Goal: Task Accomplishment & Management: Complete application form

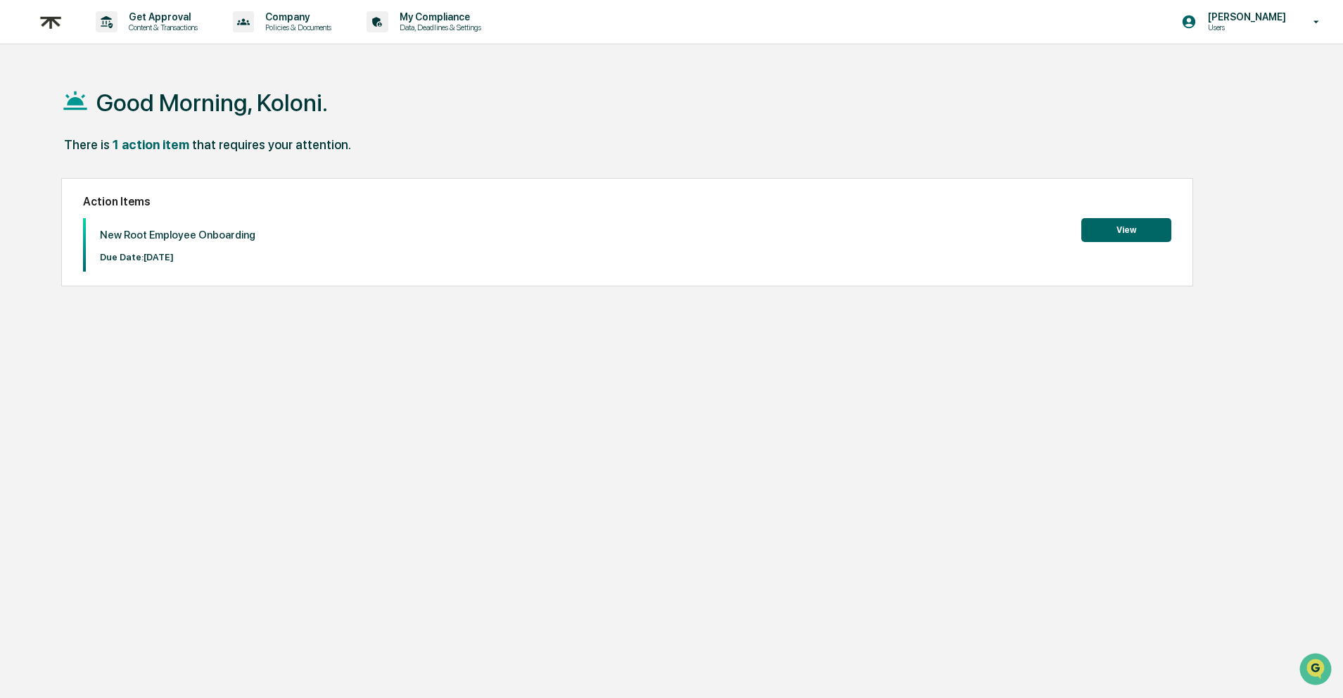
click at [1139, 227] on button "View" at bounding box center [1127, 230] width 90 height 24
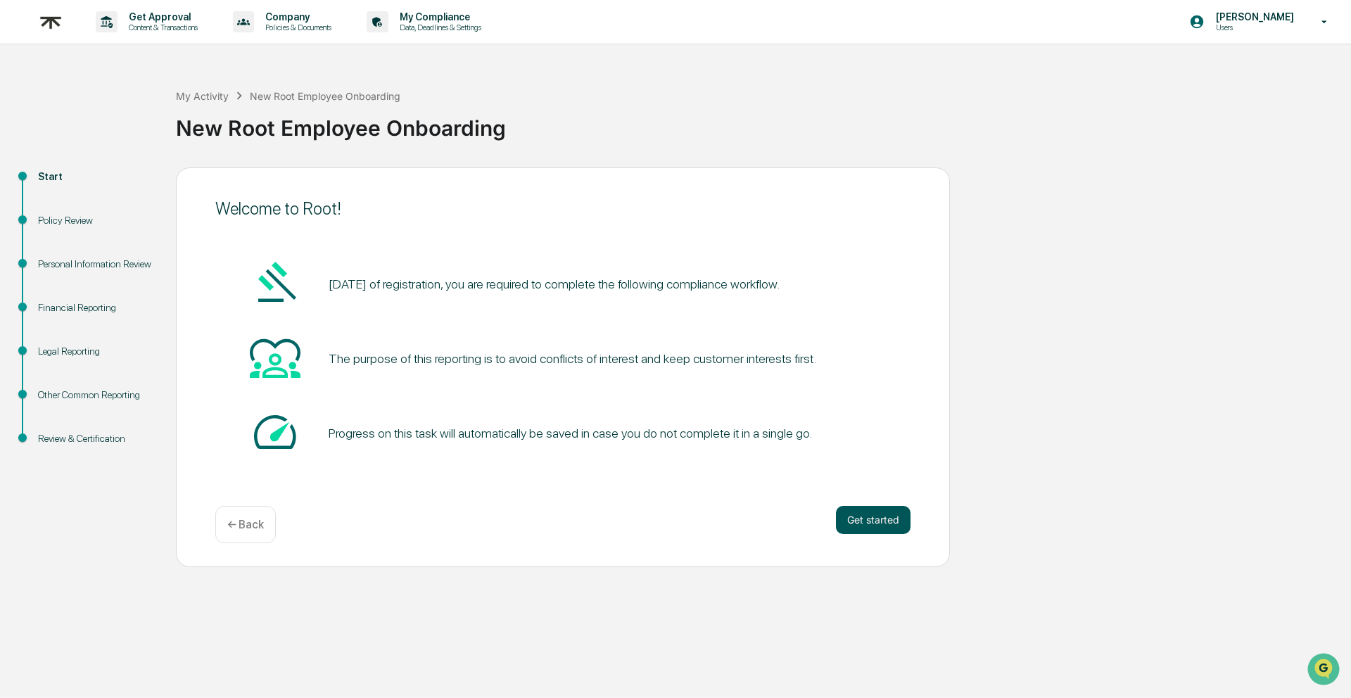
click at [864, 517] on button "Get started" at bounding box center [873, 520] width 75 height 28
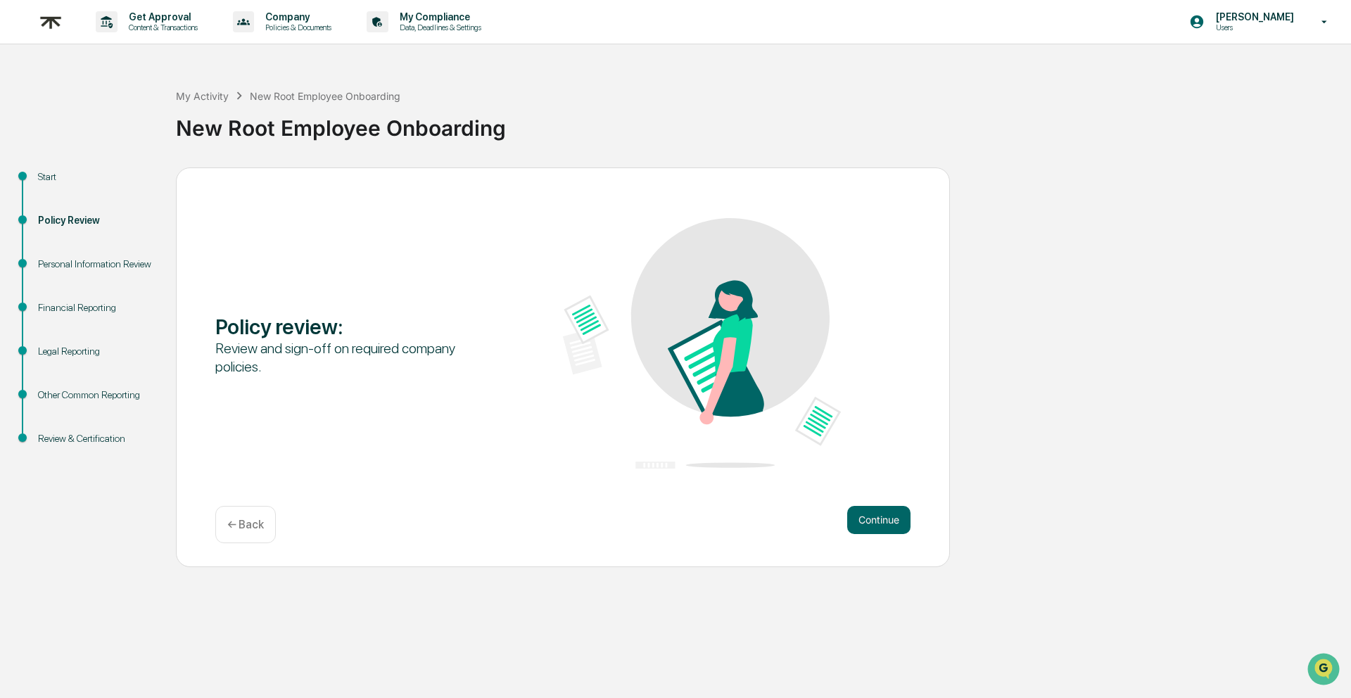
click at [864, 517] on button "Continue" at bounding box center [878, 520] width 63 height 28
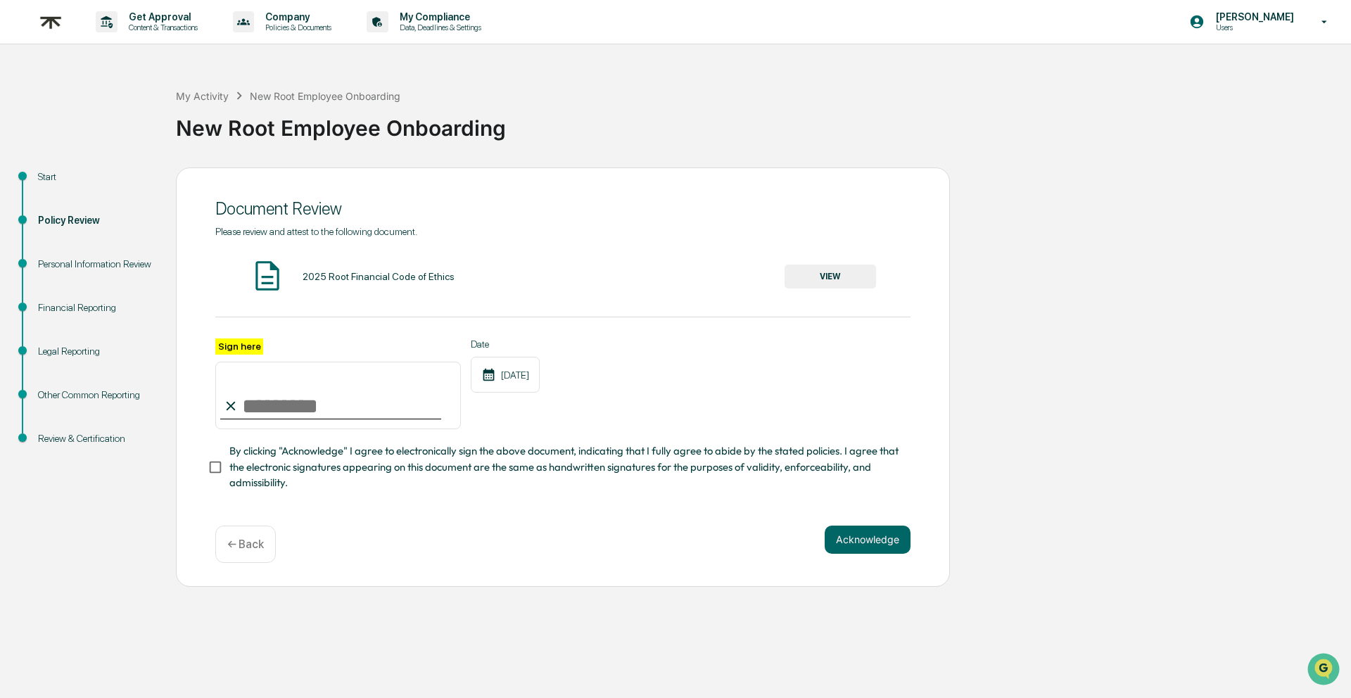
click at [810, 279] on button "VIEW" at bounding box center [830, 277] width 91 height 24
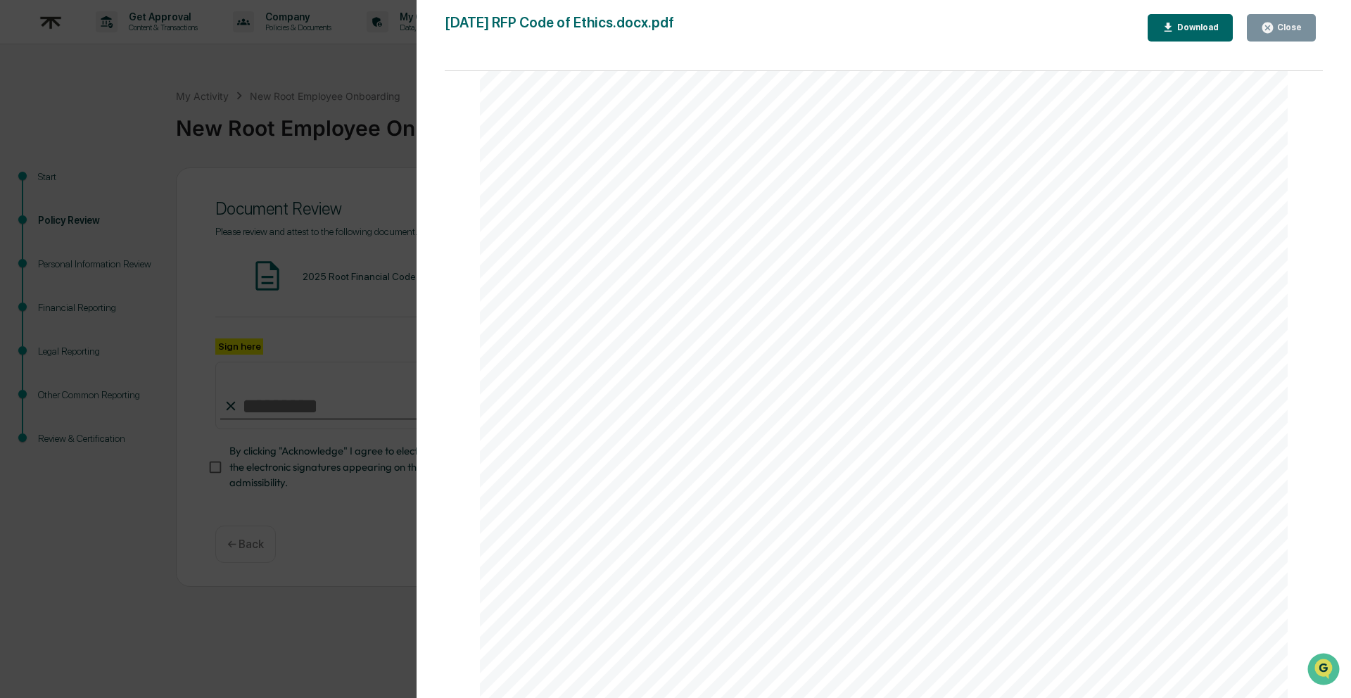
scroll to position [7003, 0]
click at [1273, 29] on icon "button" at bounding box center [1267, 28] width 11 height 11
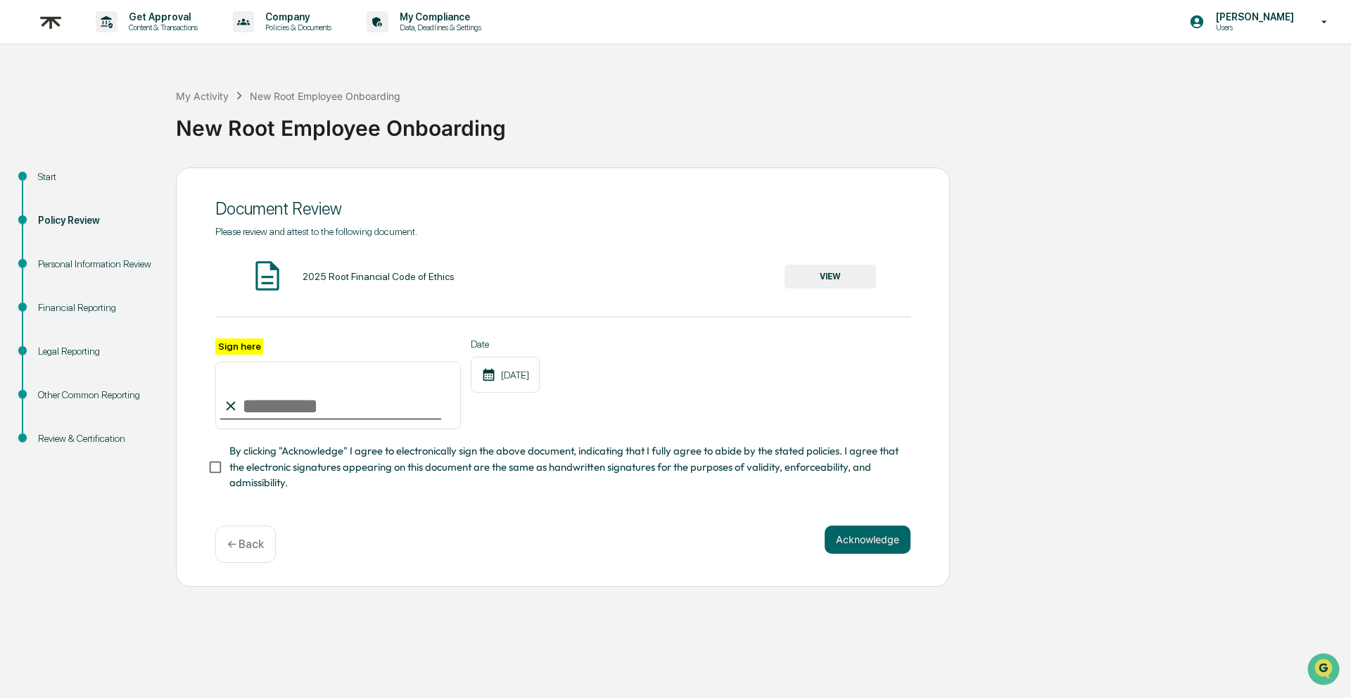
click at [260, 409] on input "Sign here" at bounding box center [338, 396] width 246 height 68
type input "**********"
click at [612, 389] on div "**********" at bounding box center [562, 383] width 695 height 91
click at [869, 542] on button "Acknowledge" at bounding box center [868, 540] width 86 height 28
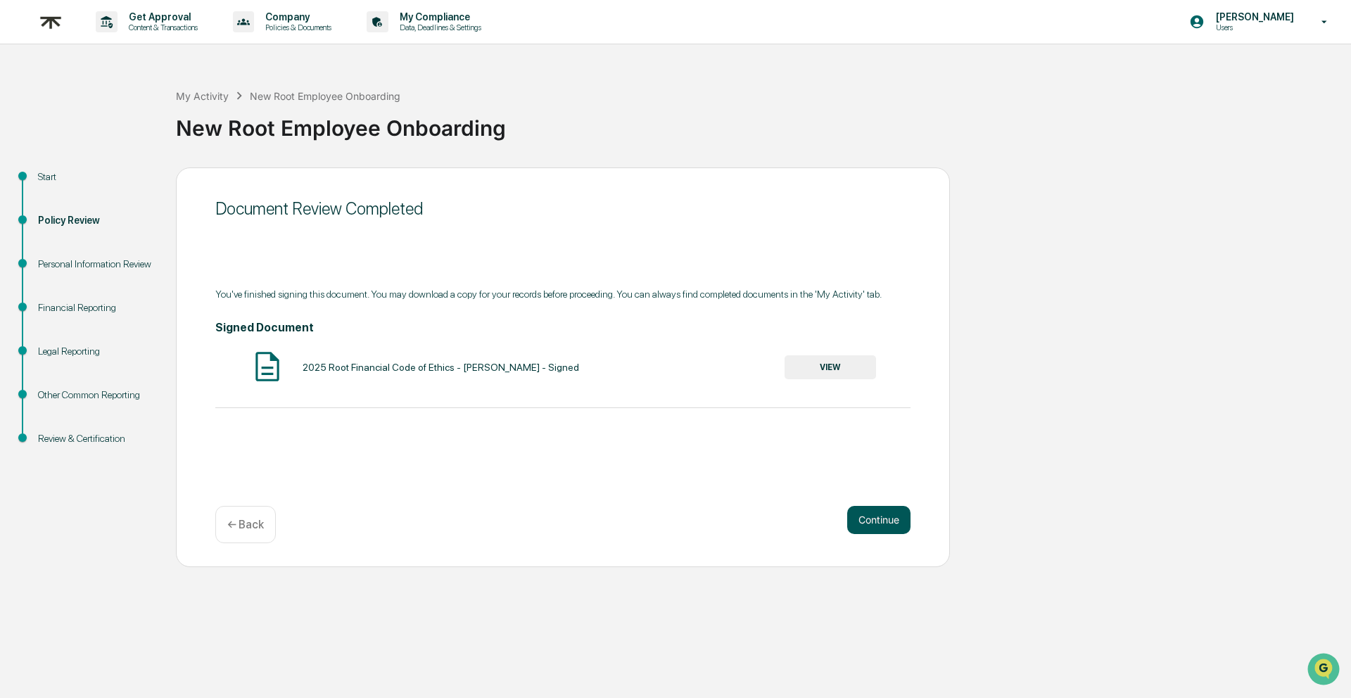
click at [888, 517] on button "Continue" at bounding box center [878, 520] width 63 height 28
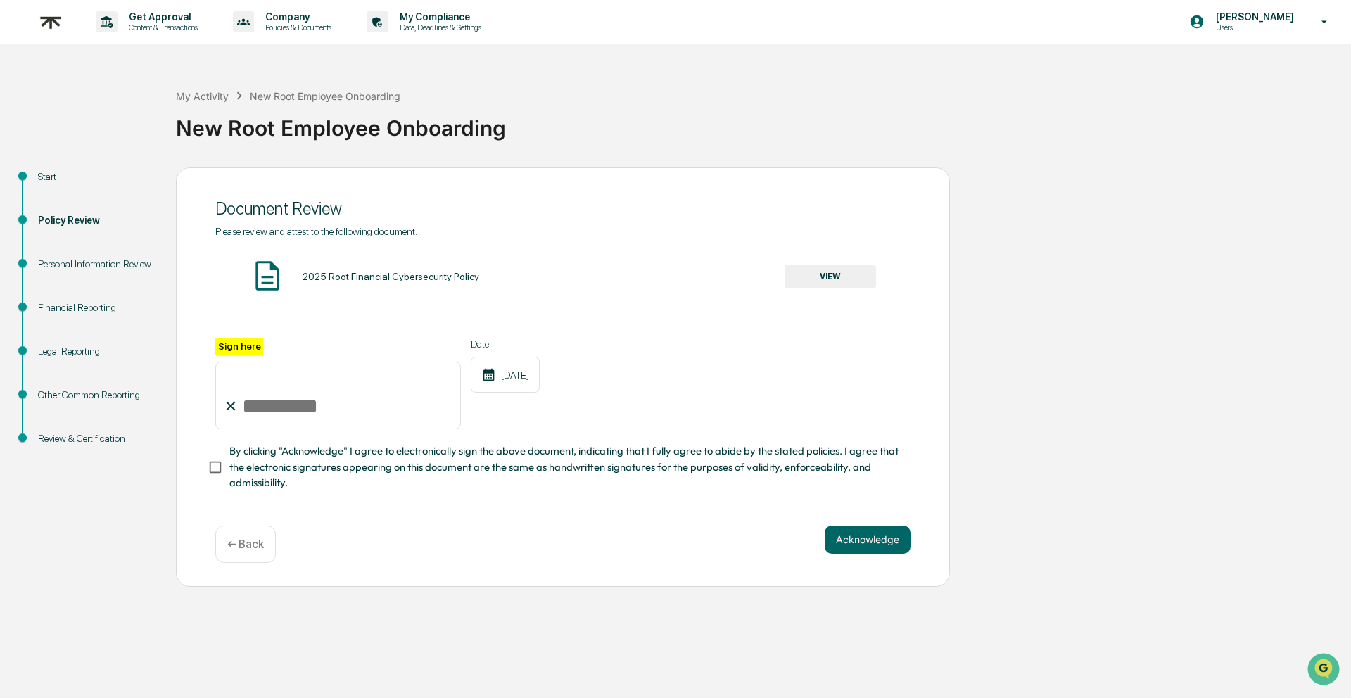
click at [842, 277] on button "VIEW" at bounding box center [830, 277] width 91 height 24
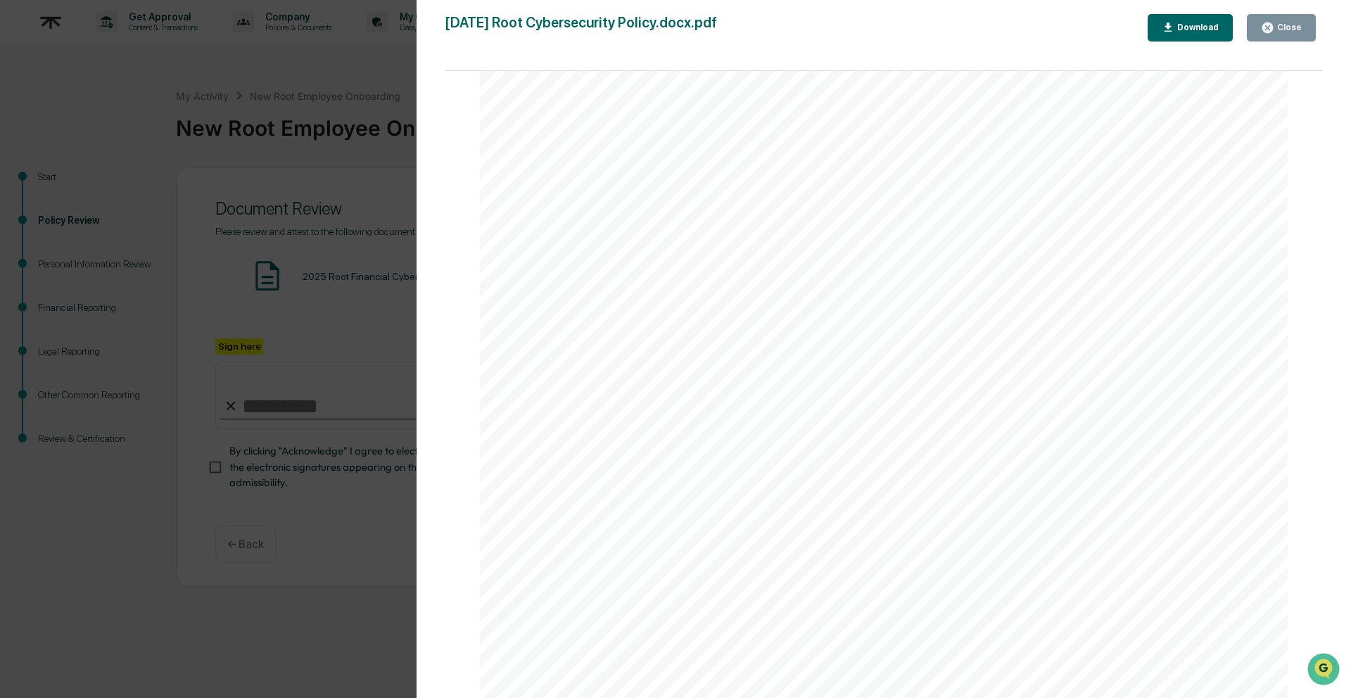
scroll to position [21200, 0]
click at [1300, 27] on div "Close" at bounding box center [1287, 28] width 27 height 10
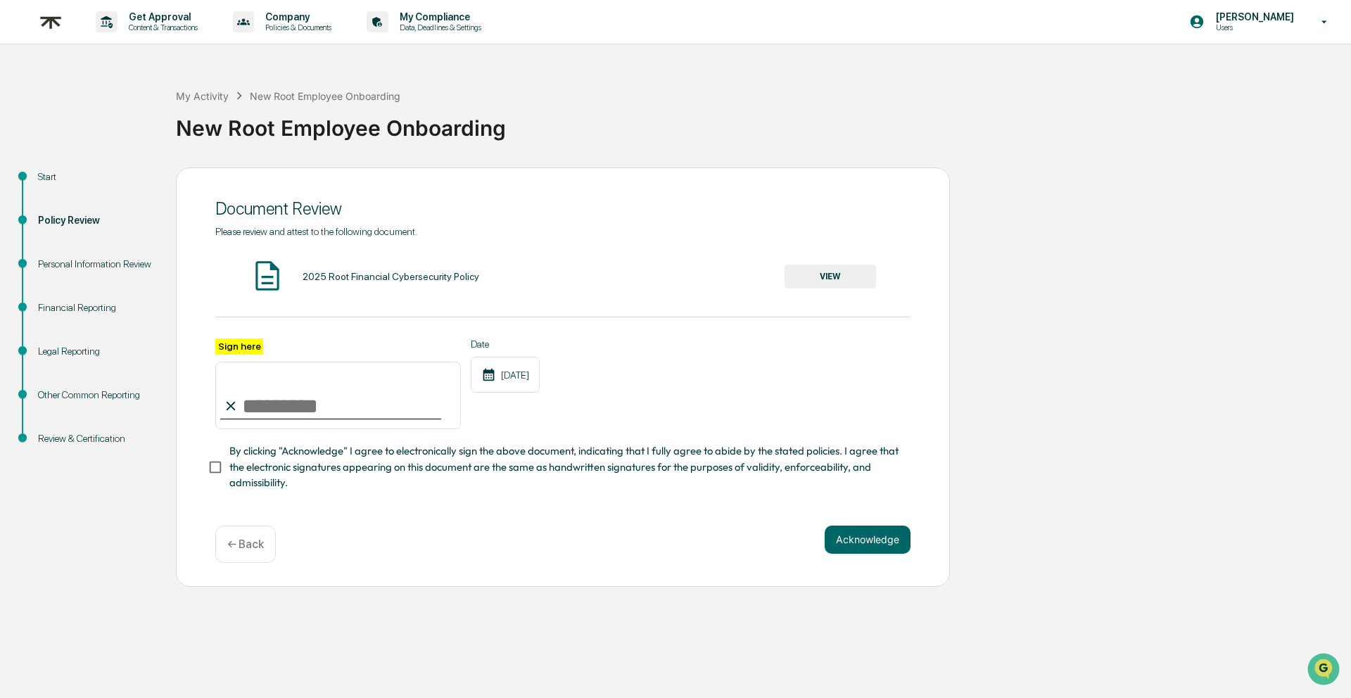
click at [322, 407] on input "Sign here" at bounding box center [338, 396] width 246 height 68
type input "**********"
click at [852, 540] on button "Acknowledge" at bounding box center [868, 540] width 86 height 28
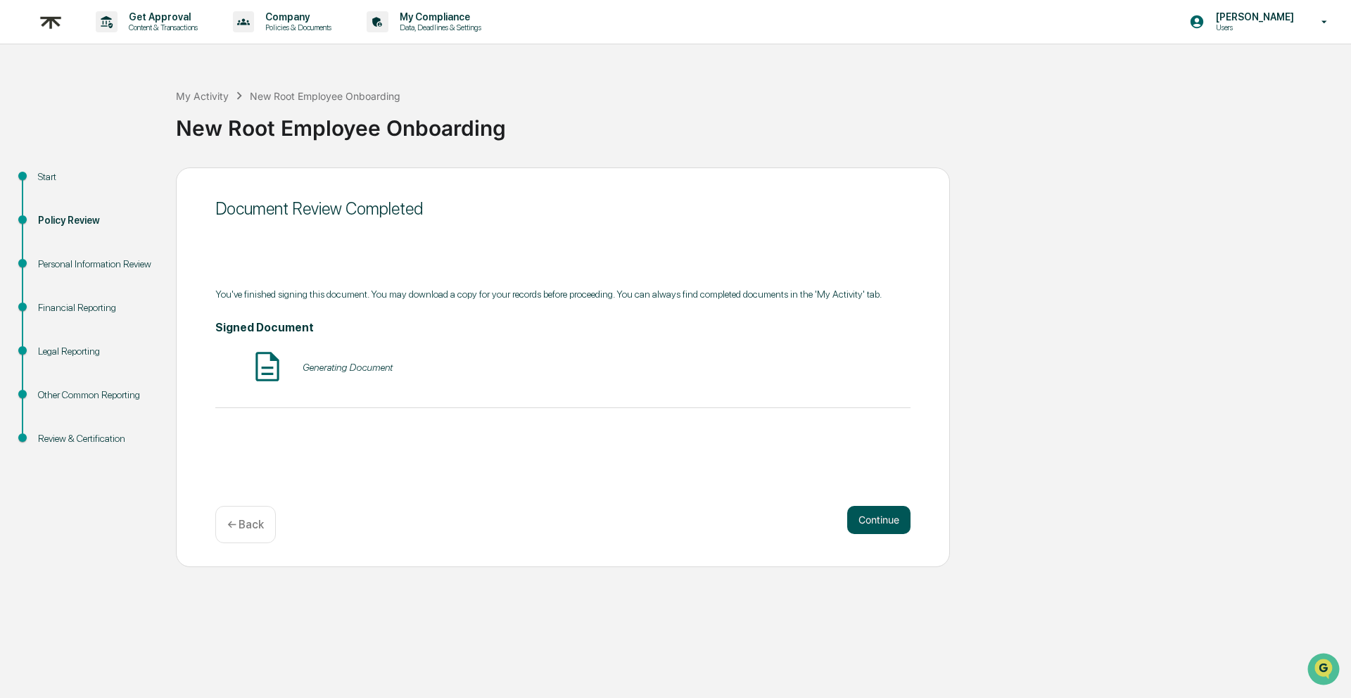
click at [873, 520] on button "Continue" at bounding box center [878, 520] width 63 height 28
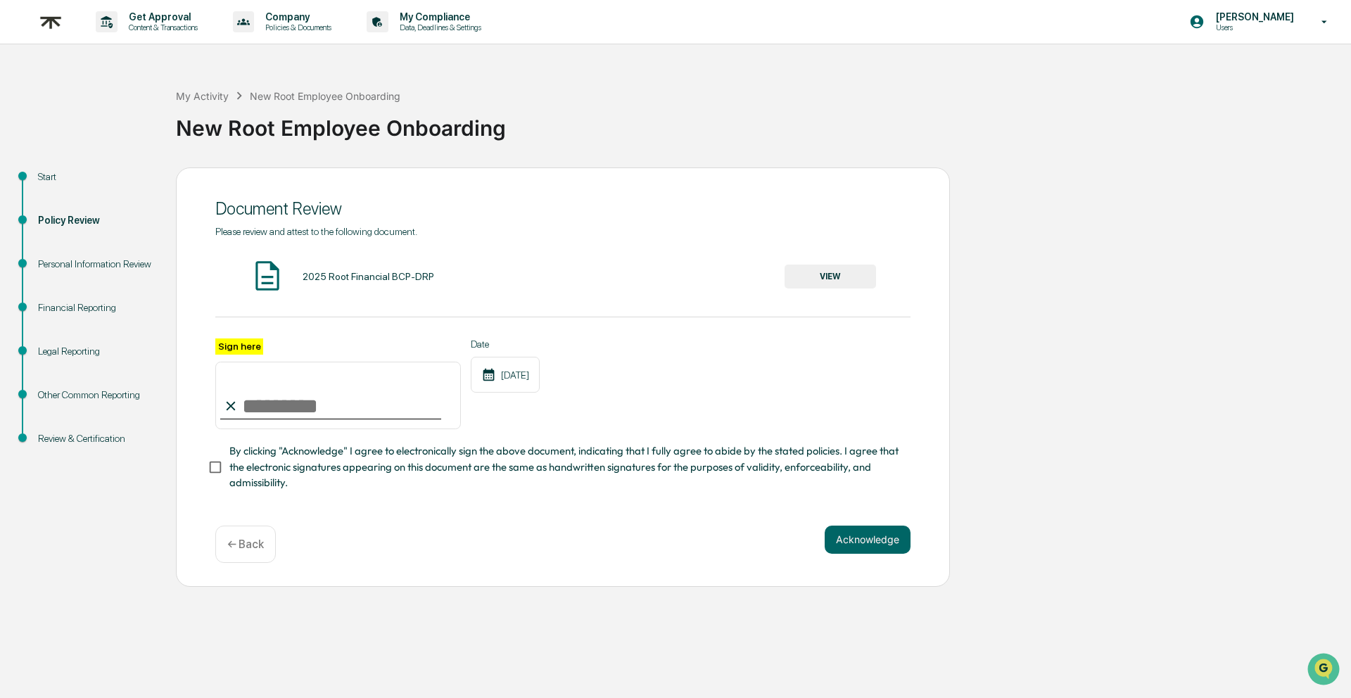
click at [835, 281] on button "VIEW" at bounding box center [830, 277] width 91 height 24
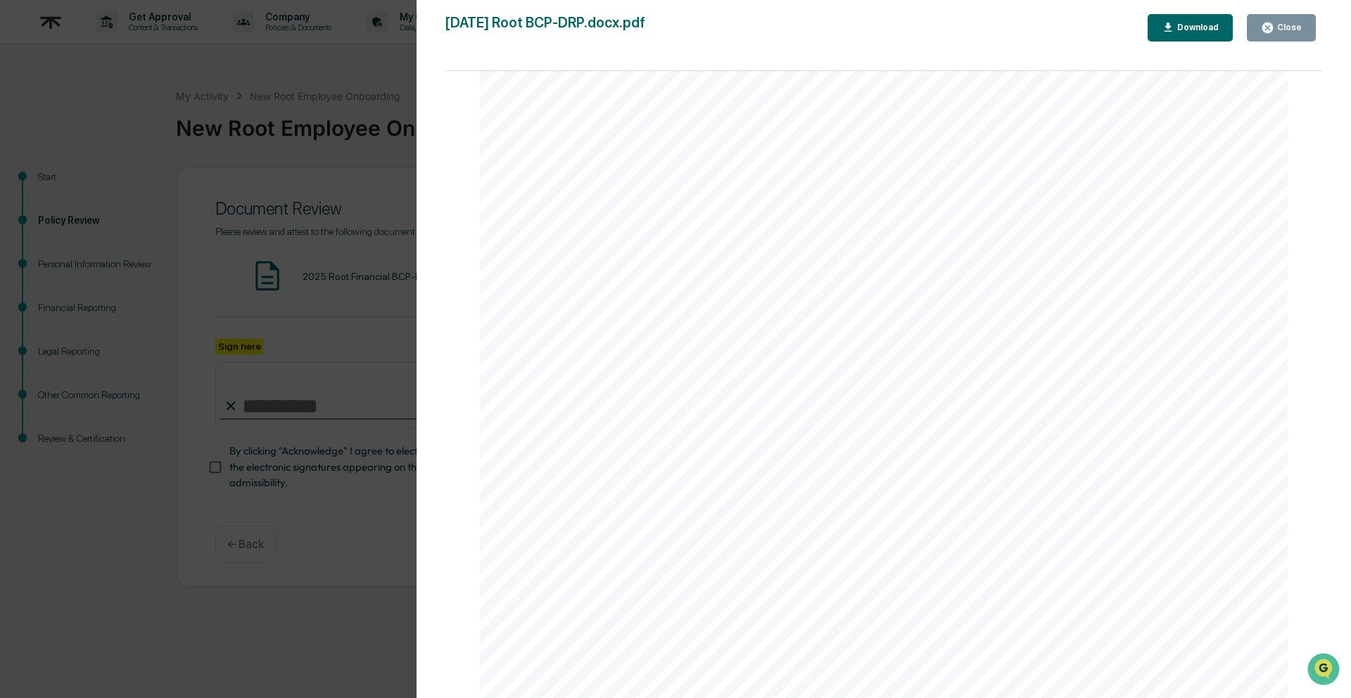
scroll to position [8095, 0]
click at [1256, 32] on button "Close" at bounding box center [1281, 27] width 69 height 27
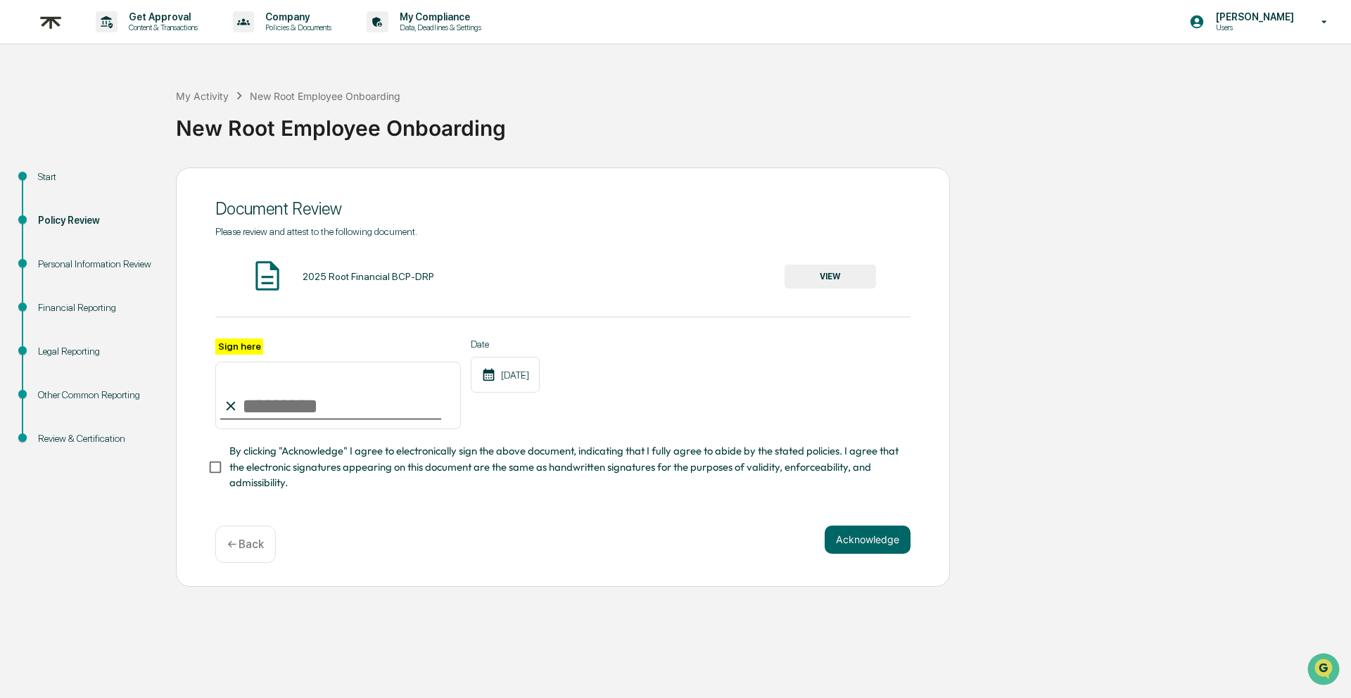
click at [310, 401] on input "Sign here" at bounding box center [338, 396] width 246 height 68
type input "**********"
click at [861, 545] on button "Acknowledge" at bounding box center [868, 540] width 86 height 28
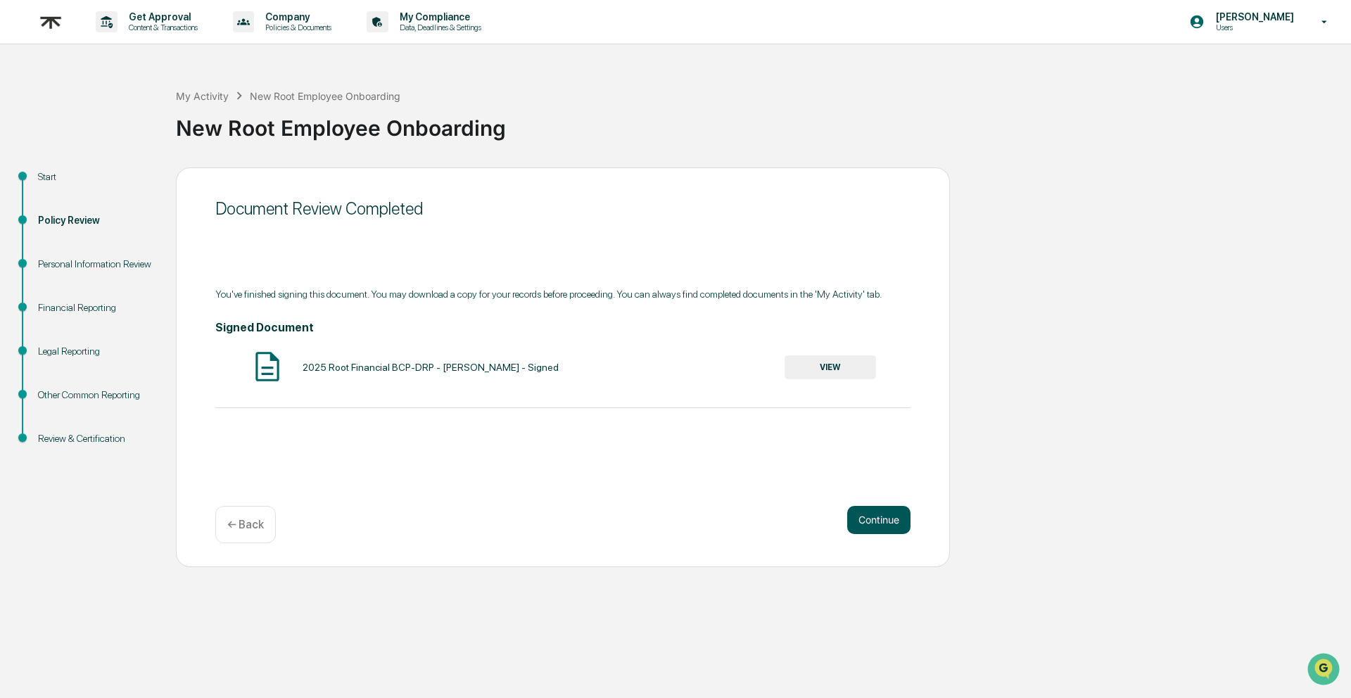
click at [881, 521] on button "Continue" at bounding box center [878, 520] width 63 height 28
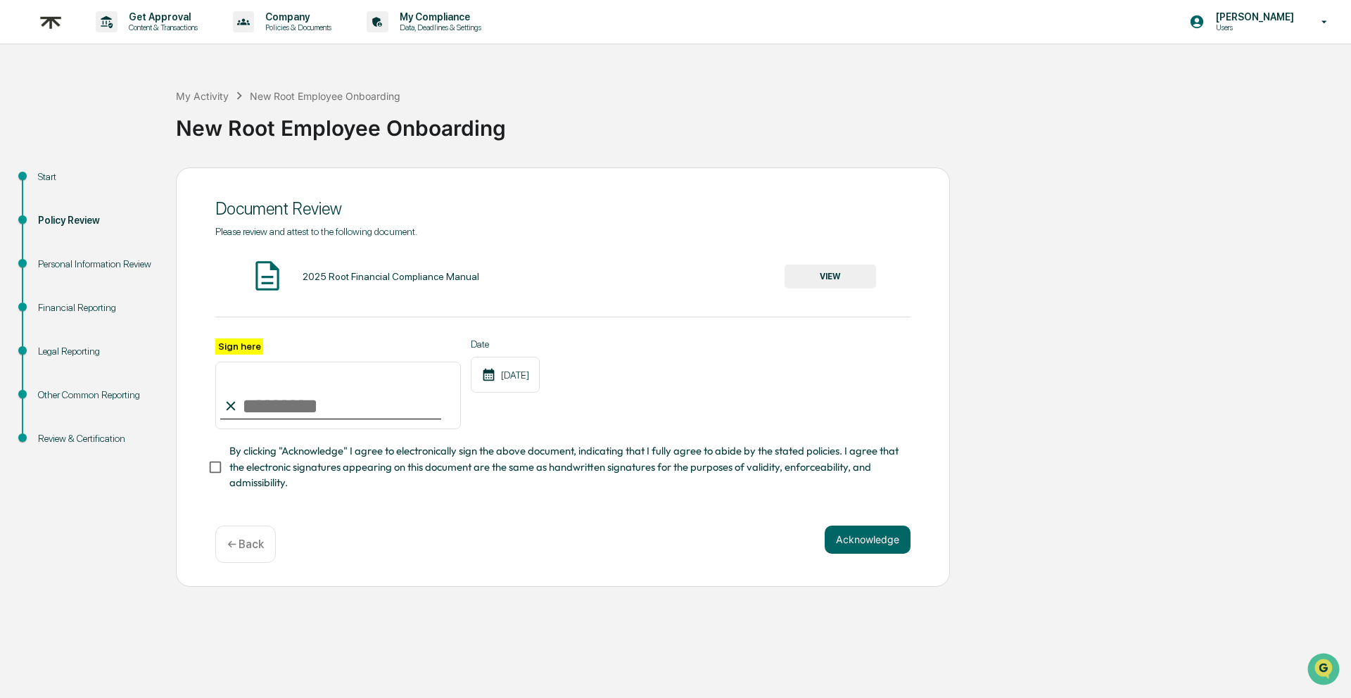
click at [823, 280] on button "VIEW" at bounding box center [830, 277] width 91 height 24
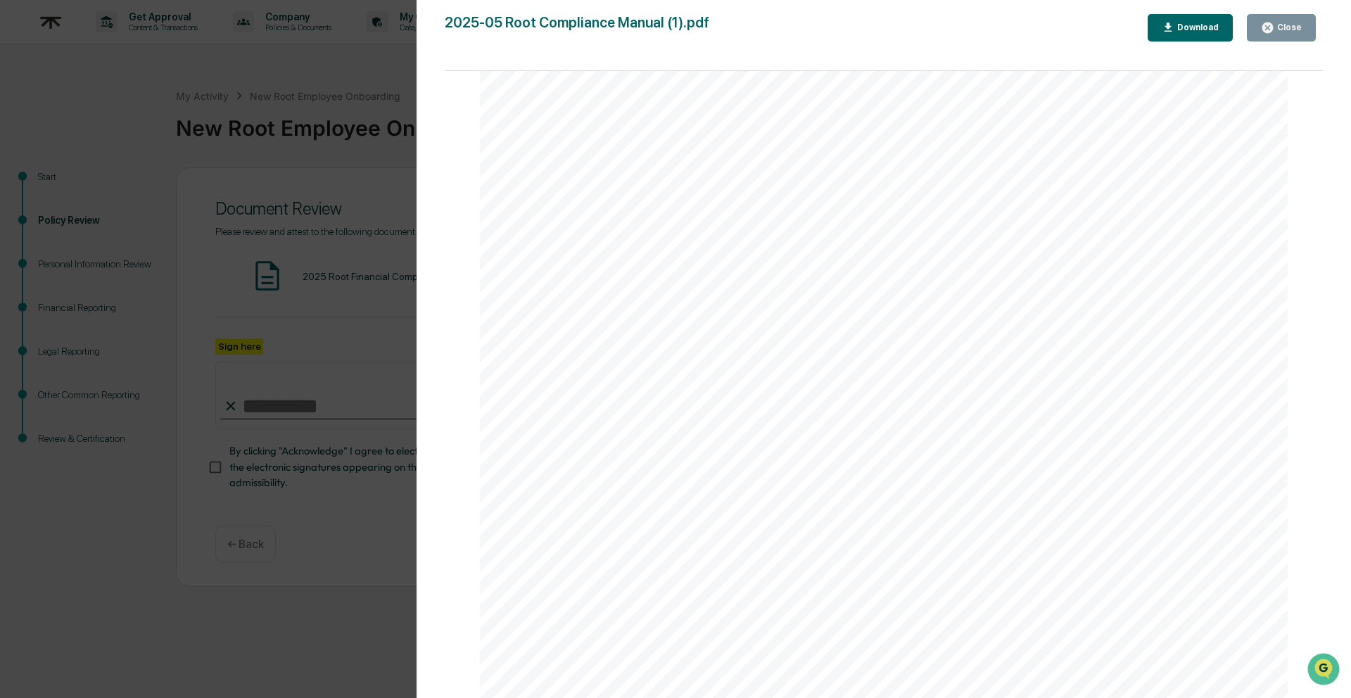
scroll to position [64883, 0]
click at [1272, 23] on icon "button" at bounding box center [1267, 27] width 13 height 13
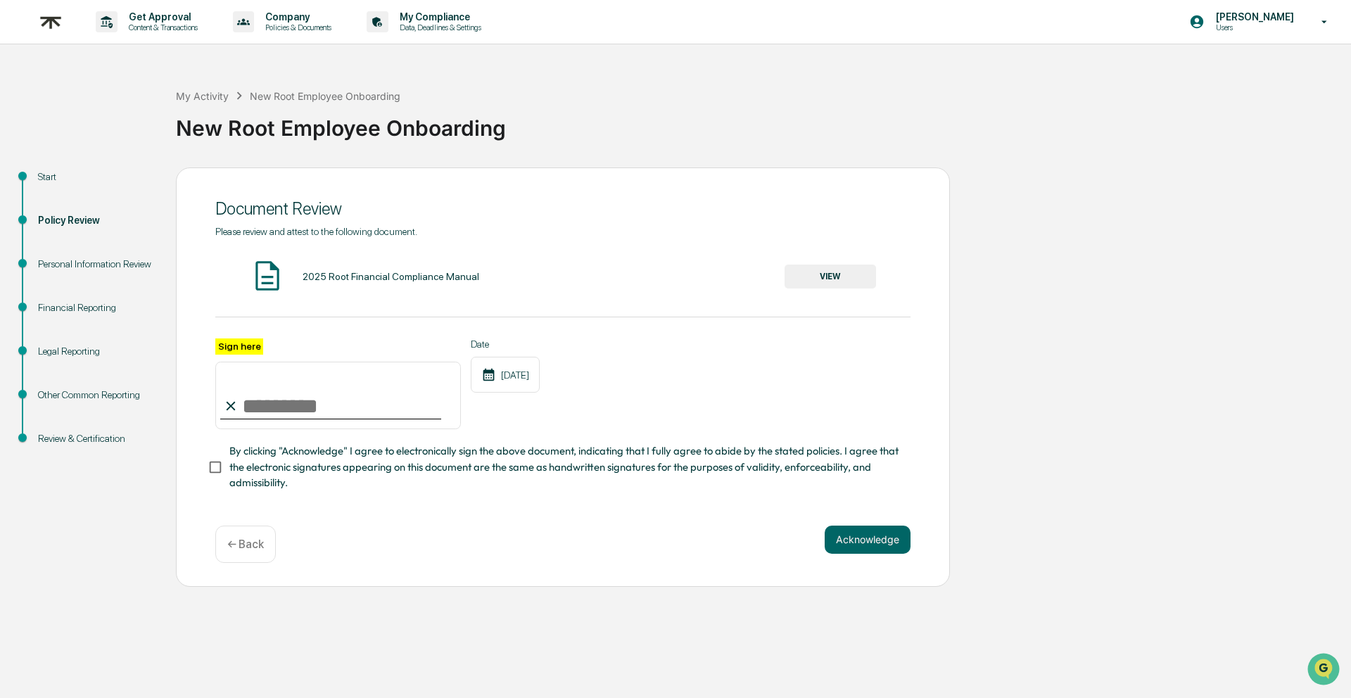
click at [304, 406] on input "Sign here" at bounding box center [338, 396] width 246 height 68
type input "**********"
click at [860, 542] on button "Acknowledge" at bounding box center [868, 540] width 86 height 28
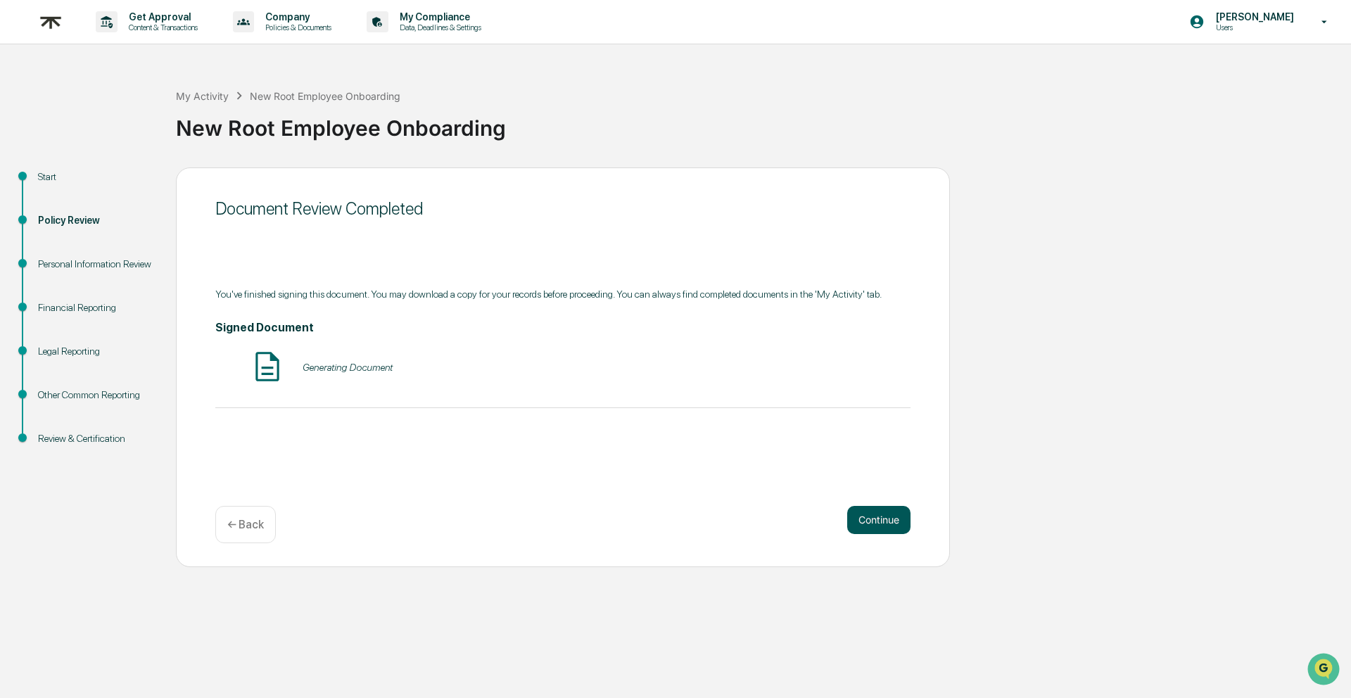
click at [863, 528] on button "Continue" at bounding box center [878, 520] width 63 height 28
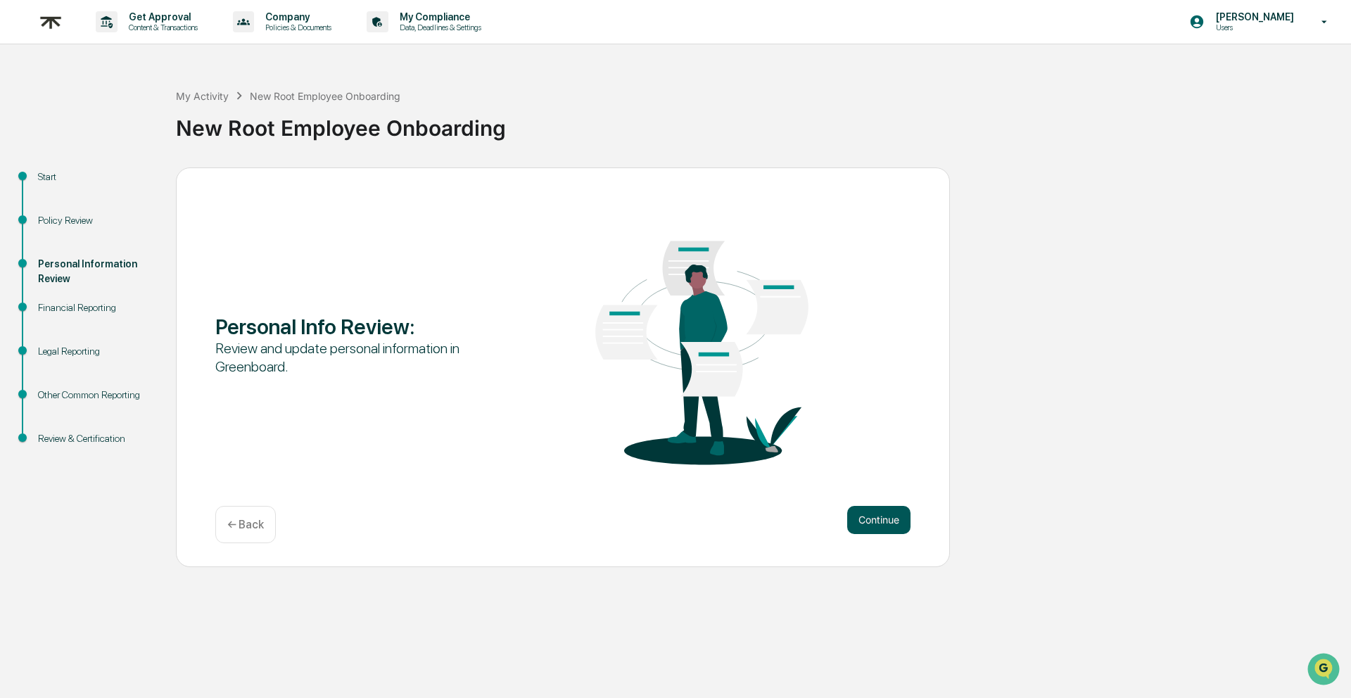
click at [882, 516] on button "Continue" at bounding box center [878, 520] width 63 height 28
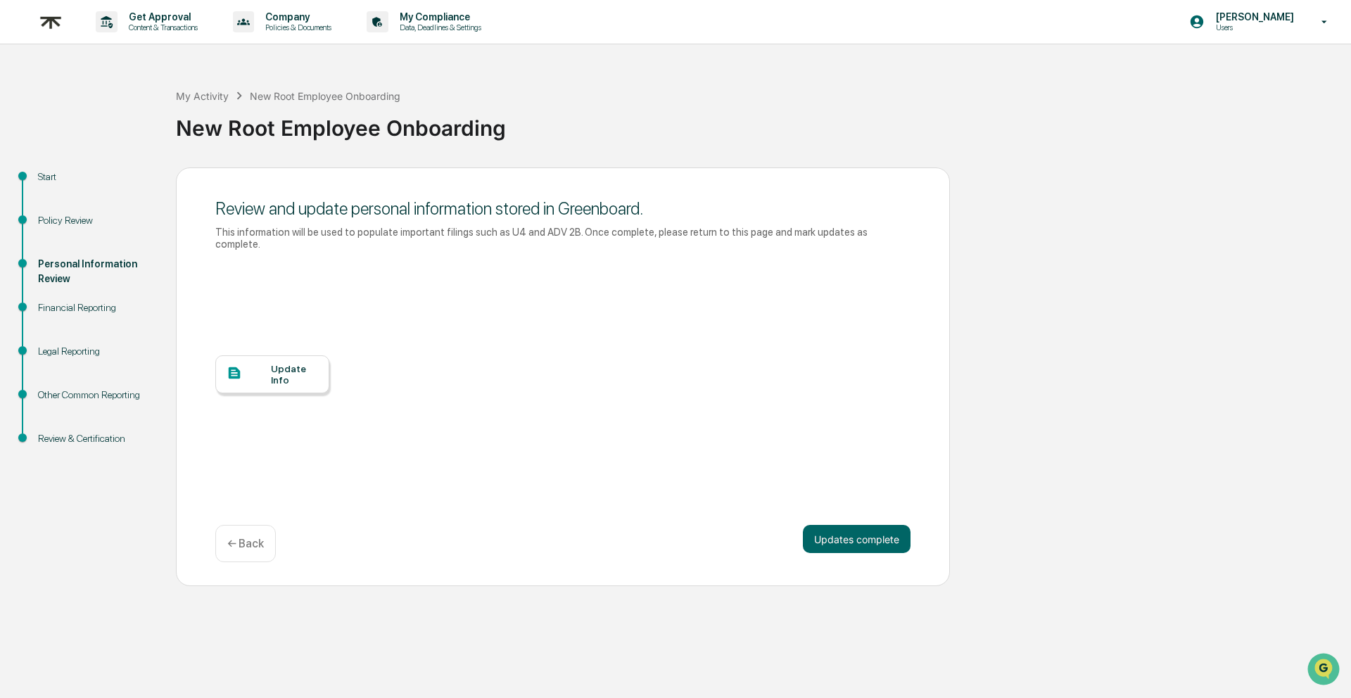
click at [272, 379] on div "Update Info" at bounding box center [294, 374] width 47 height 23
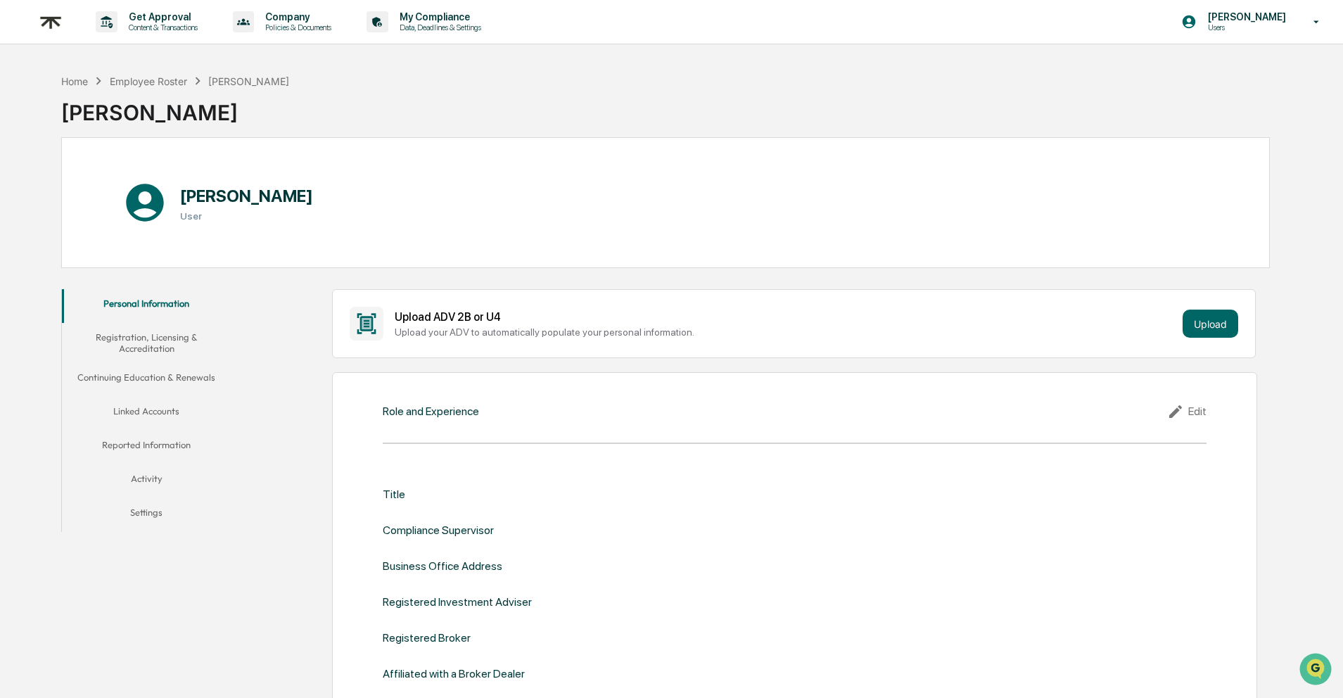
click at [1183, 409] on icon at bounding box center [1177, 411] width 21 height 17
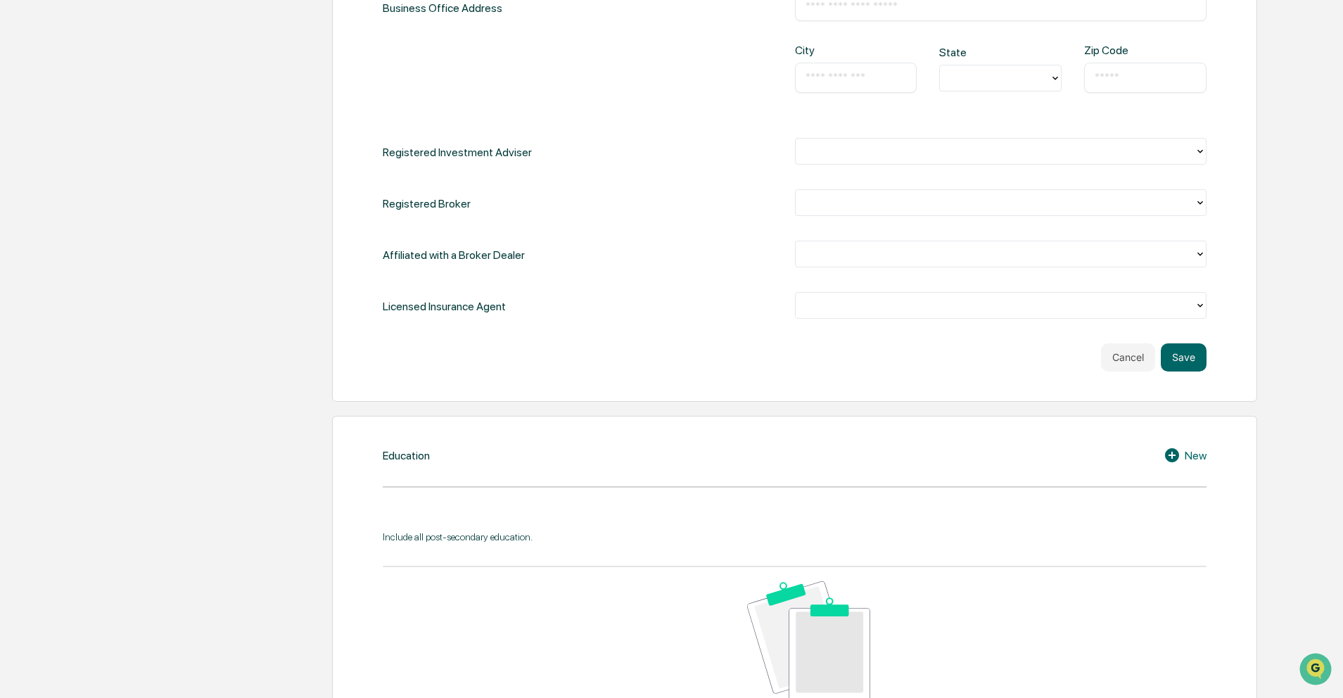
scroll to position [715, 0]
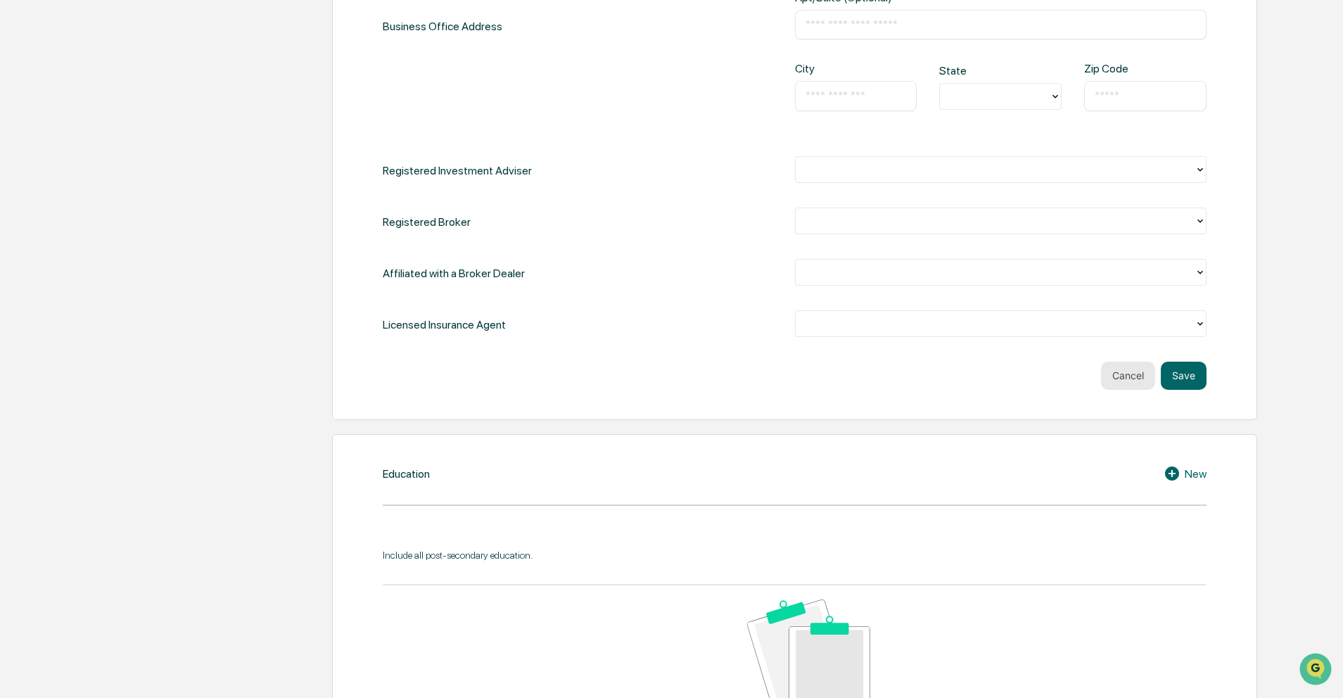
click at [1115, 385] on button "Cancel" at bounding box center [1128, 376] width 54 height 28
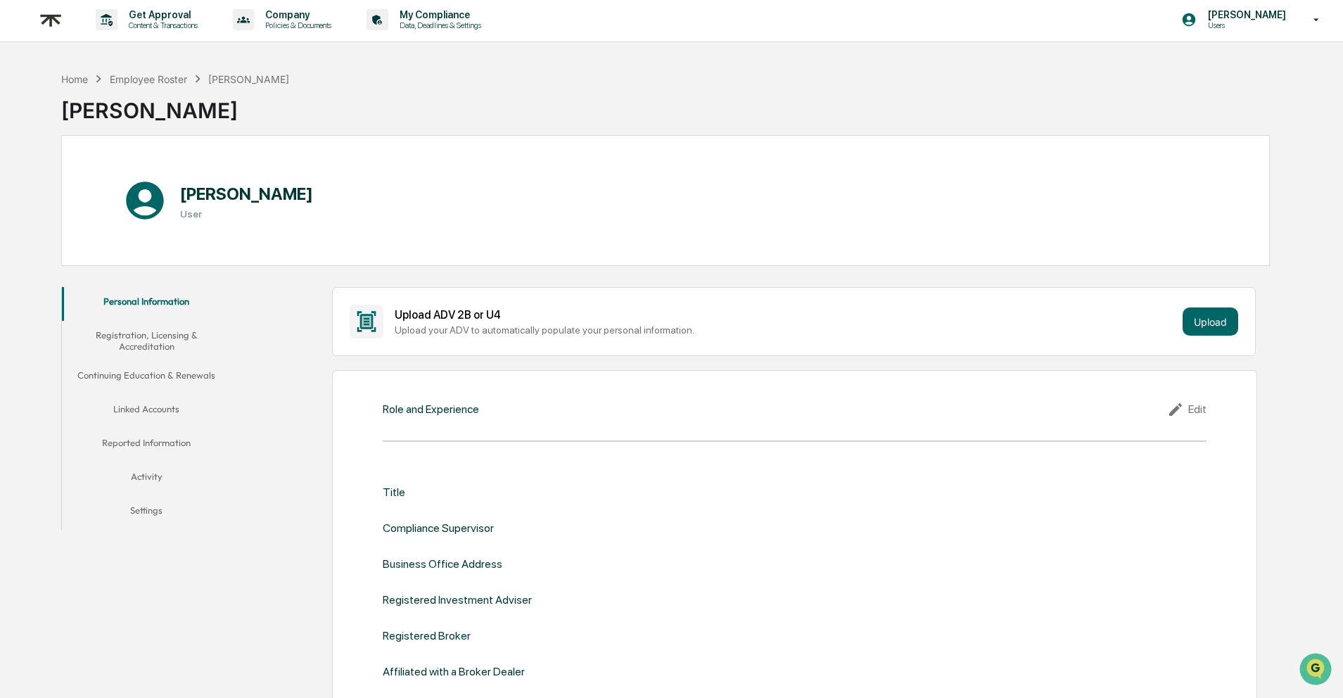
scroll to position [0, 0]
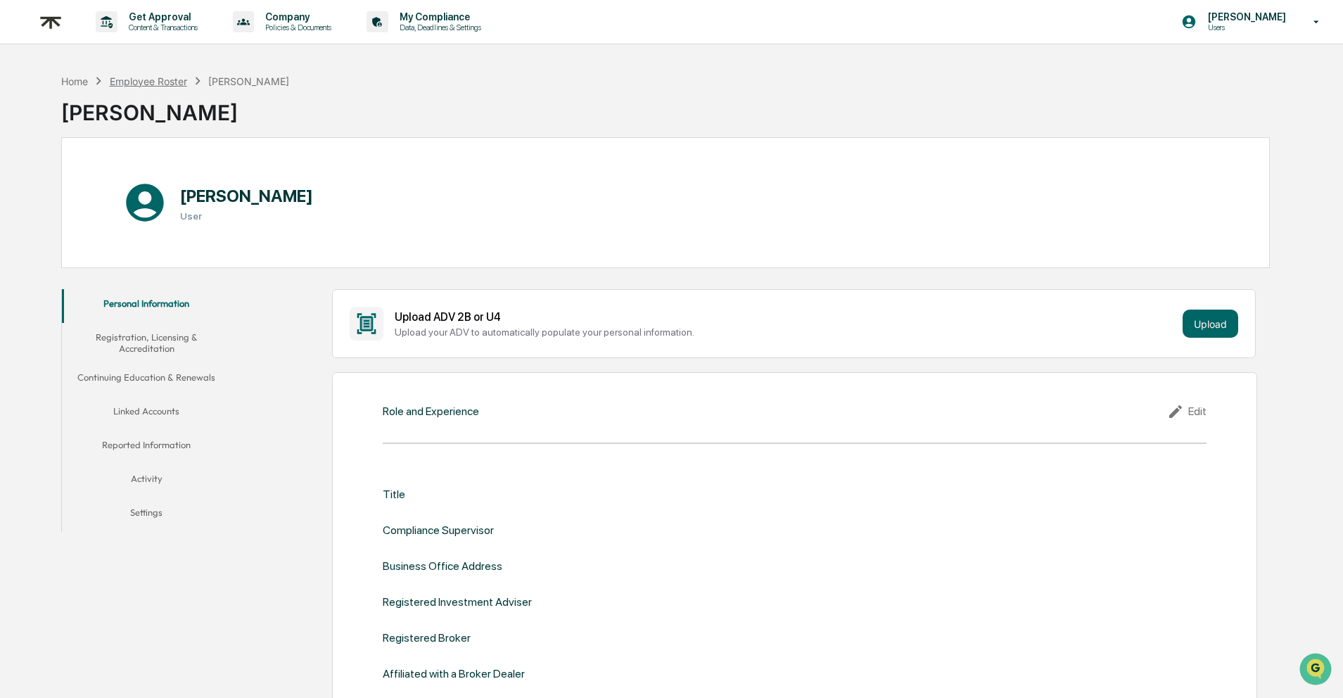
click at [171, 82] on div "Employee Roster" at bounding box center [148, 81] width 77 height 12
click at [232, 80] on div "[PERSON_NAME]" at bounding box center [248, 81] width 81 height 12
click at [1317, 20] on icon at bounding box center [1317, 21] width 25 height 13
click at [1317, 20] on div at bounding box center [675, 349] width 1351 height 698
